Goal: Check status

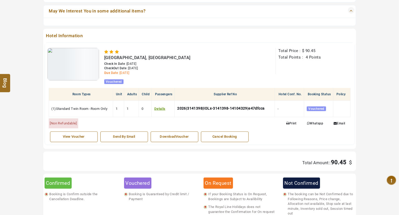
scroll to position [207, 0]
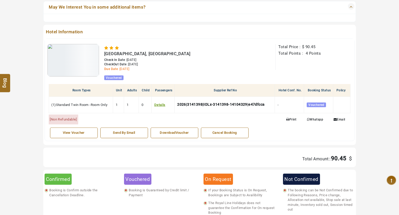
click at [77, 131] on div "View Voucher" at bounding box center [74, 133] width 42 height 5
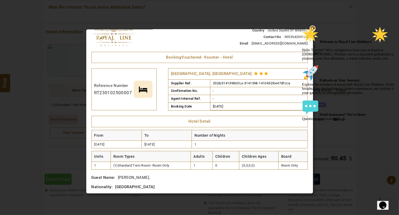
scroll to position [0, 0]
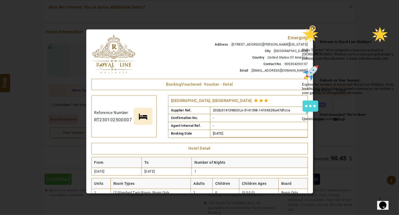
drag, startPoint x: 312, startPoint y: 97, endPoint x: 22, endPoint y: 26, distance: 298.9
click at [302, 26] on icon "Chat attention grabber" at bounding box center [302, 26] width 0 height 0
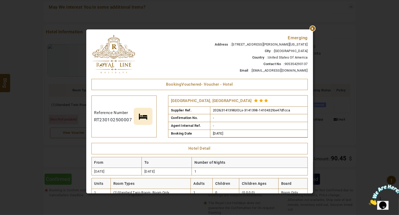
click at [313, 29] on div at bounding box center [313, 29] width 0 height 0
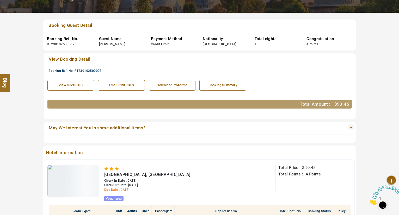
scroll to position [101, 0]
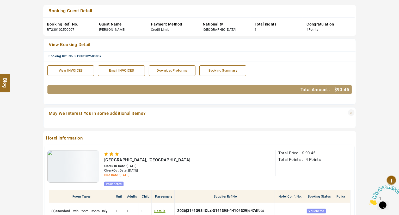
click at [131, 159] on span "[GEOGRAPHIC_DATA], [GEOGRAPHIC_DATA]" at bounding box center [147, 160] width 86 height 5
copy span "[GEOGRAPHIC_DATA], [GEOGRAPHIC_DATA]"
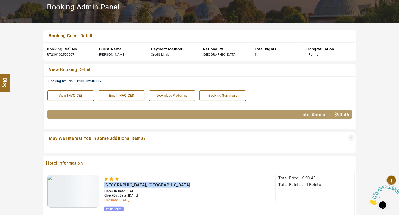
scroll to position [0, 0]
